Goal: Navigation & Orientation: Understand site structure

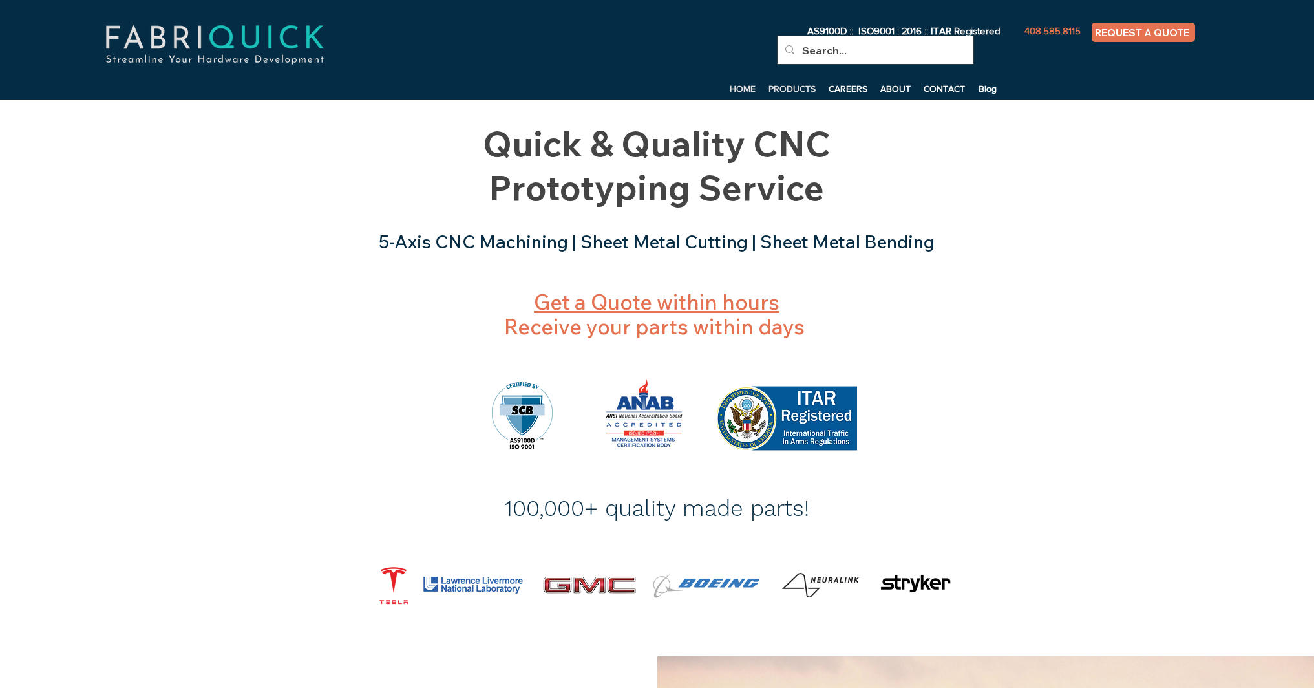
click at [798, 87] on p "PRODUCTS" at bounding box center [792, 88] width 60 height 19
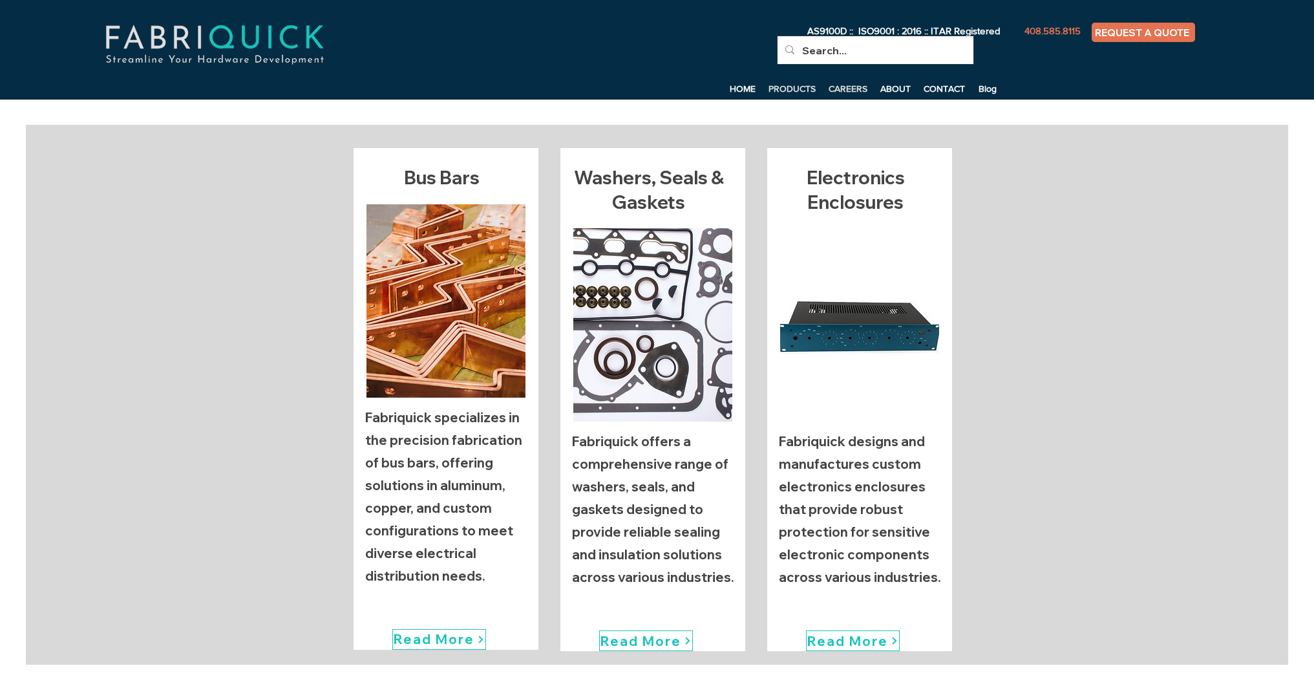
click at [857, 89] on p "CAREERS" at bounding box center [848, 88] width 52 height 19
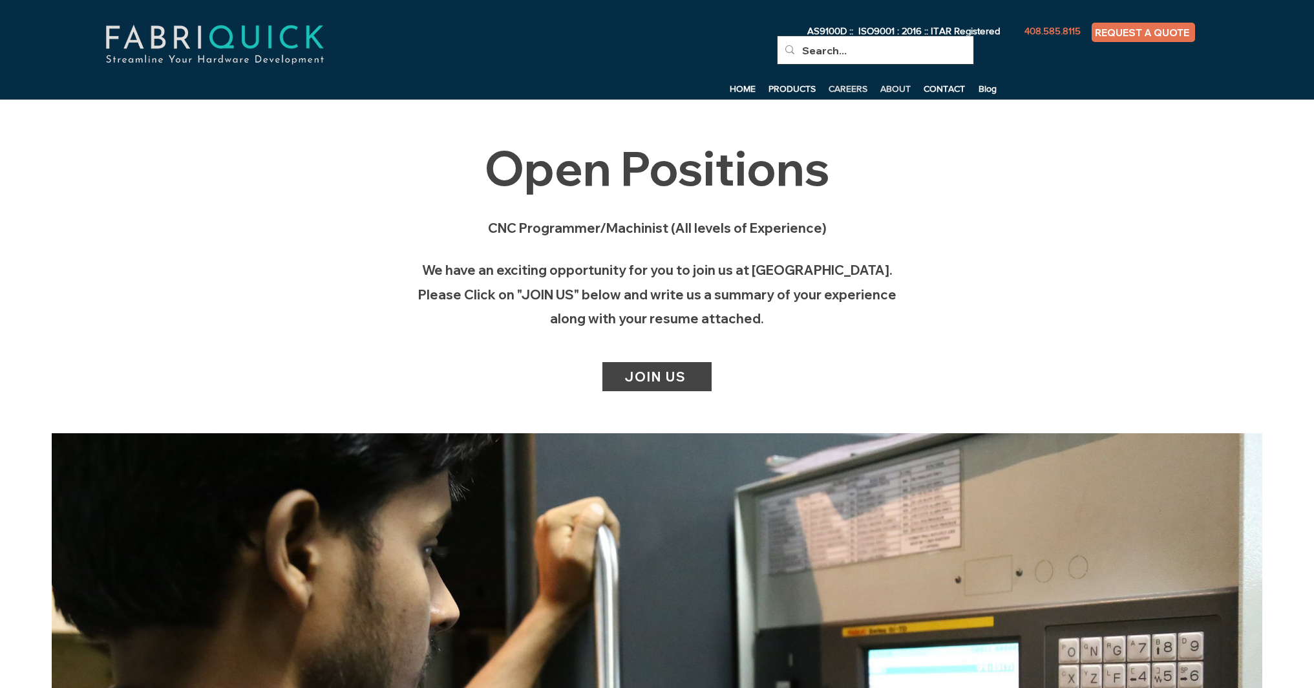
click at [891, 87] on p "ABOUT" at bounding box center [895, 88] width 43 height 19
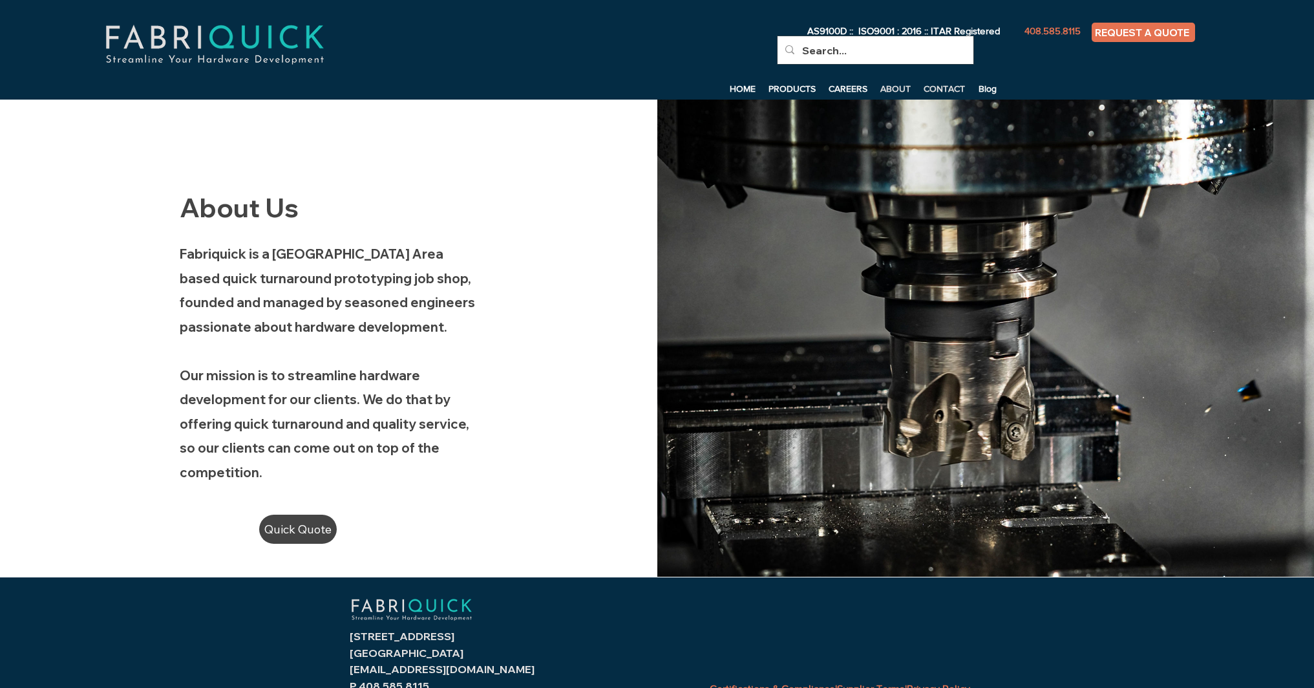
click at [938, 88] on p "CONTACT" at bounding box center [944, 88] width 54 height 19
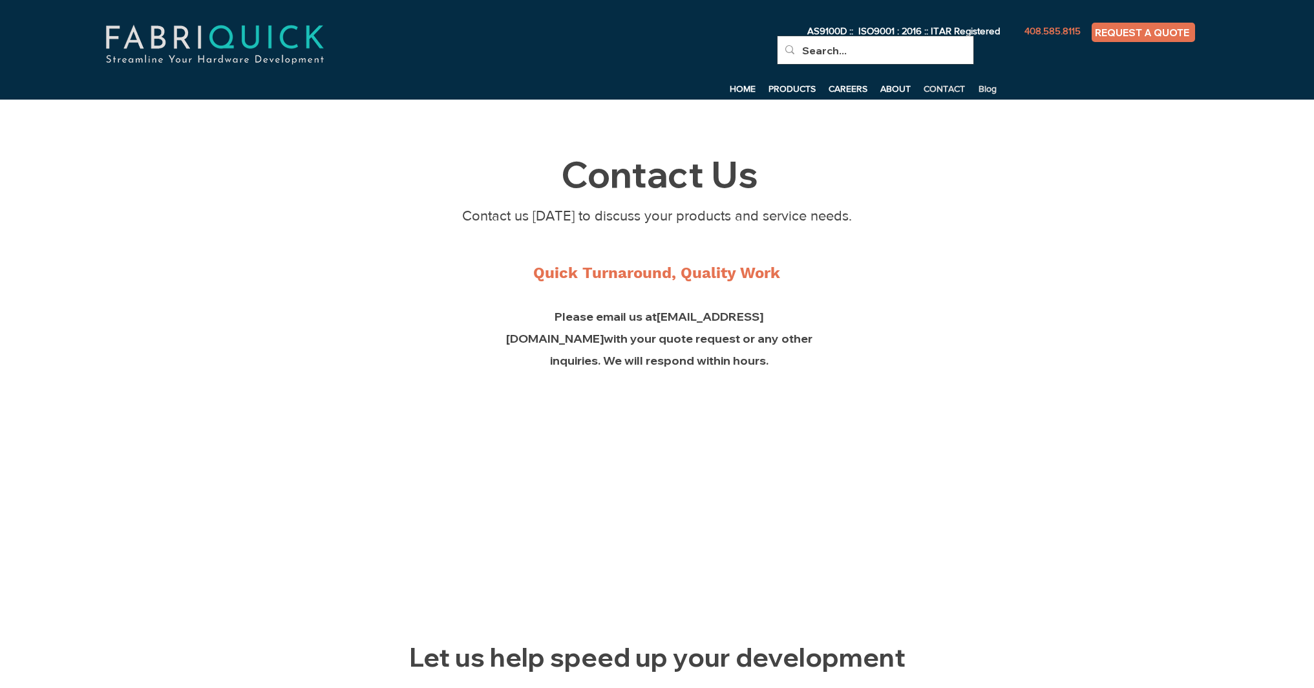
click at [987, 91] on p "Blog" at bounding box center [987, 88] width 31 height 19
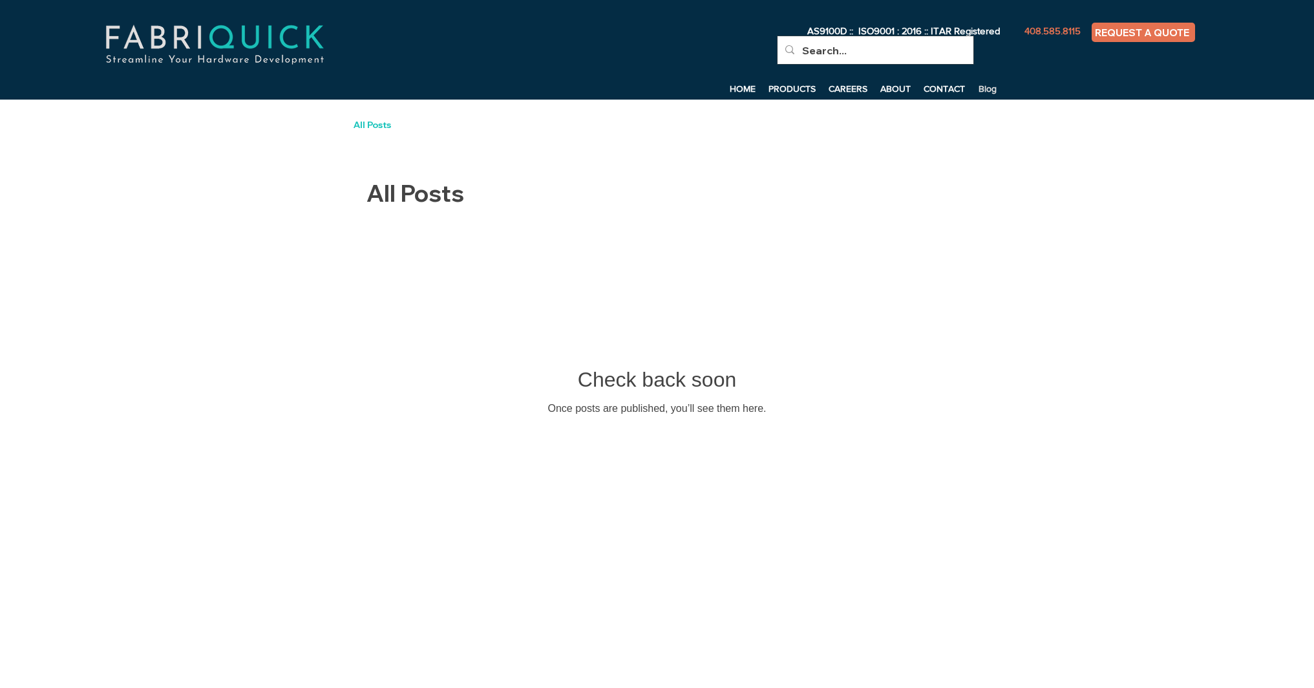
click at [990, 87] on p "Blog" at bounding box center [987, 88] width 31 height 19
